Goal: Task Accomplishment & Management: Use online tool/utility

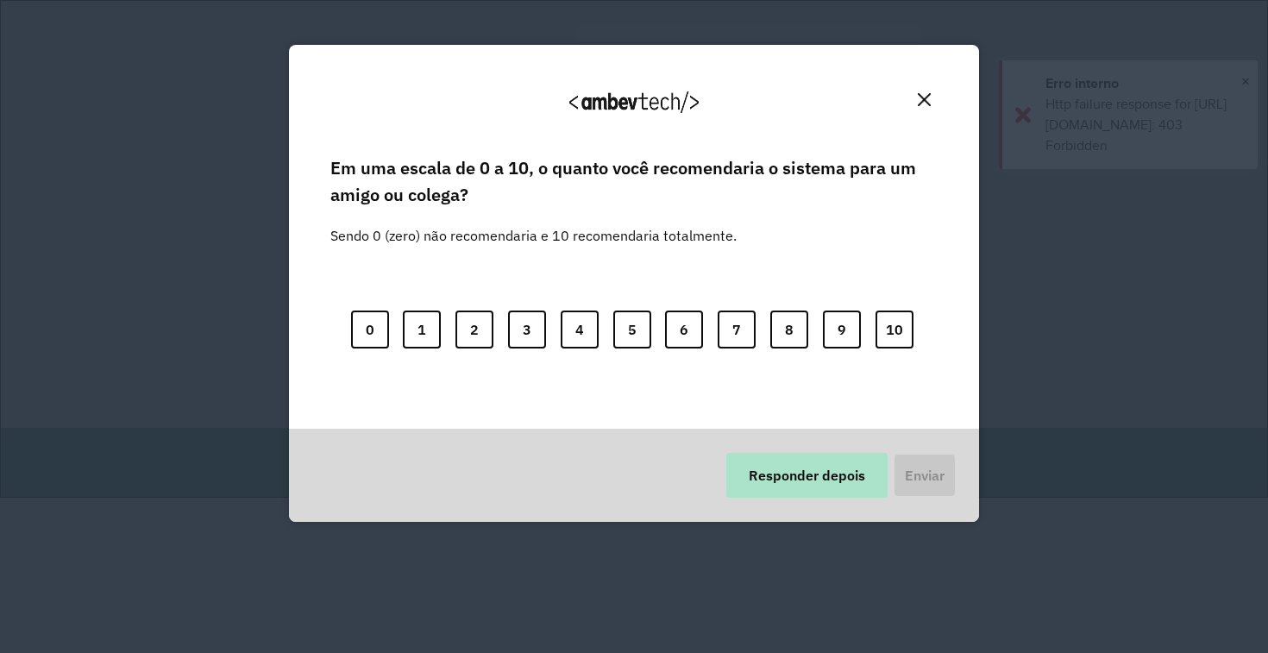
click at [809, 483] on button "Responder depois" at bounding box center [806, 475] width 161 height 45
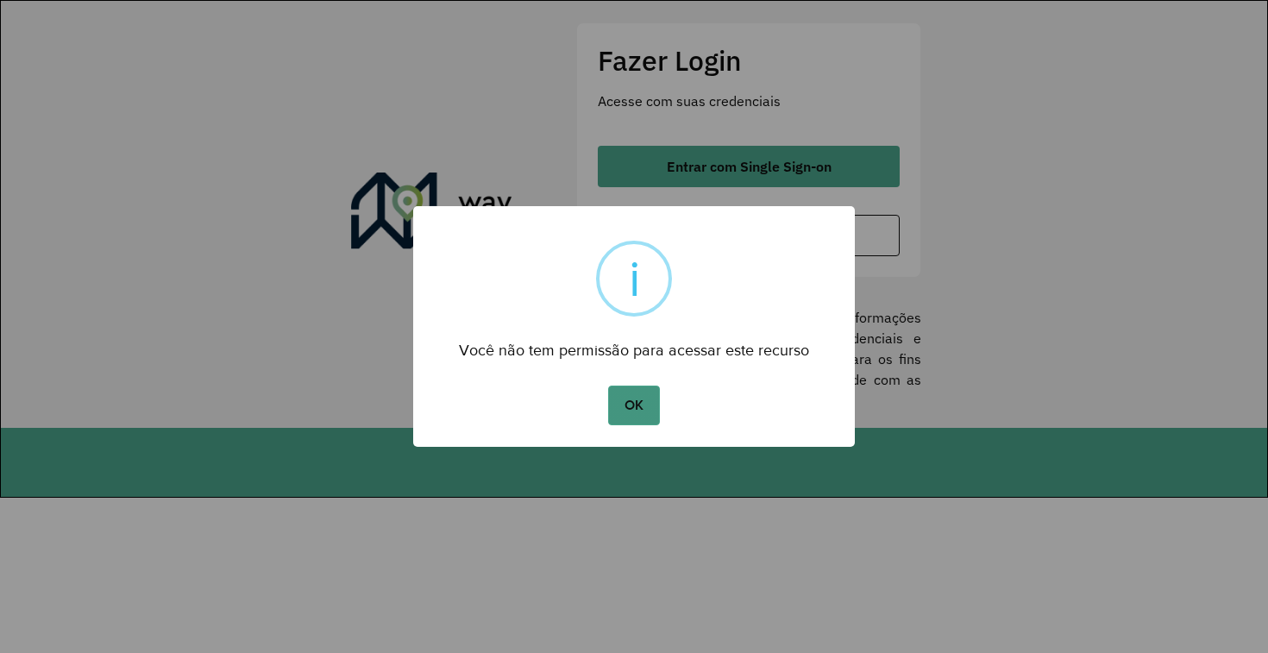
click at [617, 395] on button "OK" at bounding box center [633, 406] width 51 height 40
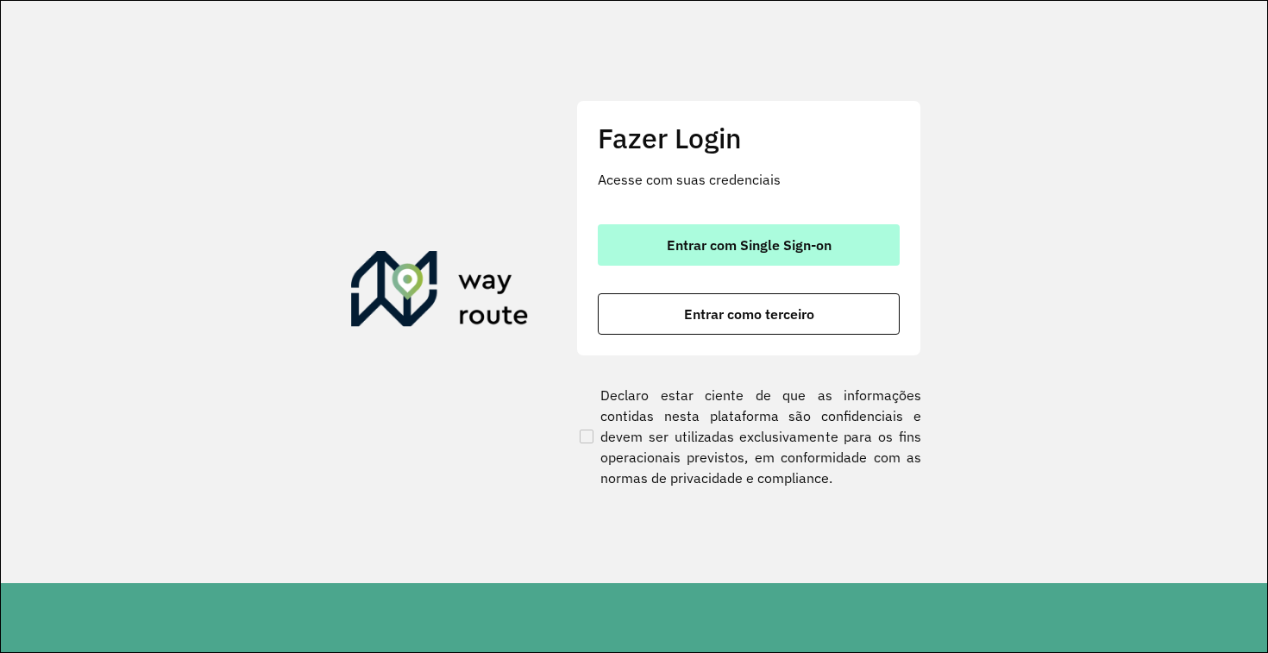
click at [767, 248] on span "Entrar com Single Sign-on" at bounding box center [749, 245] width 165 height 14
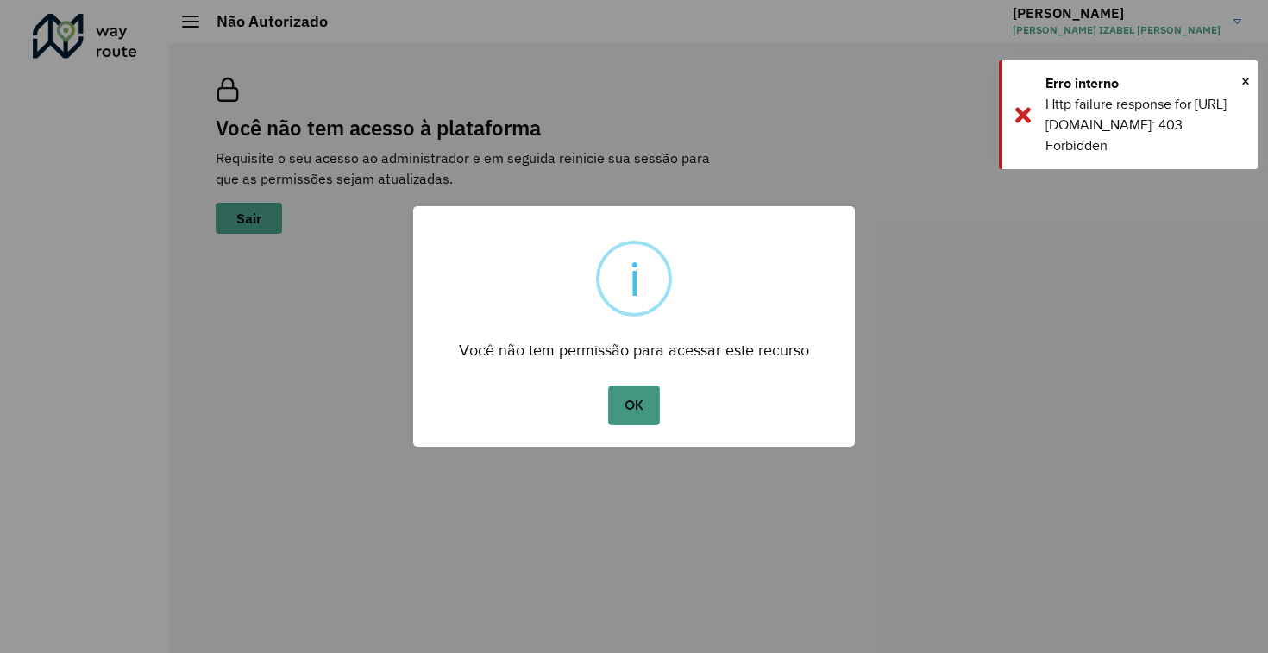
click at [639, 414] on button "OK" at bounding box center [633, 406] width 51 height 40
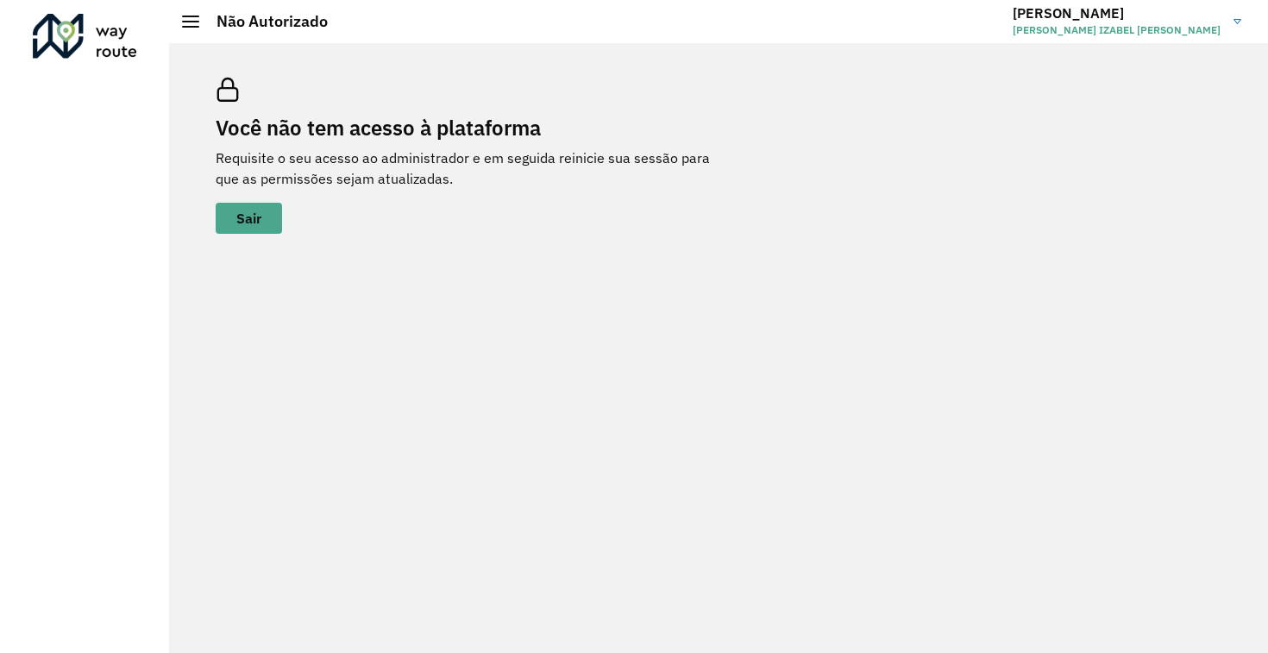
click at [183, 27] on span at bounding box center [190, 27] width 17 height 2
